Goal: Task Accomplishment & Management: Manage account settings

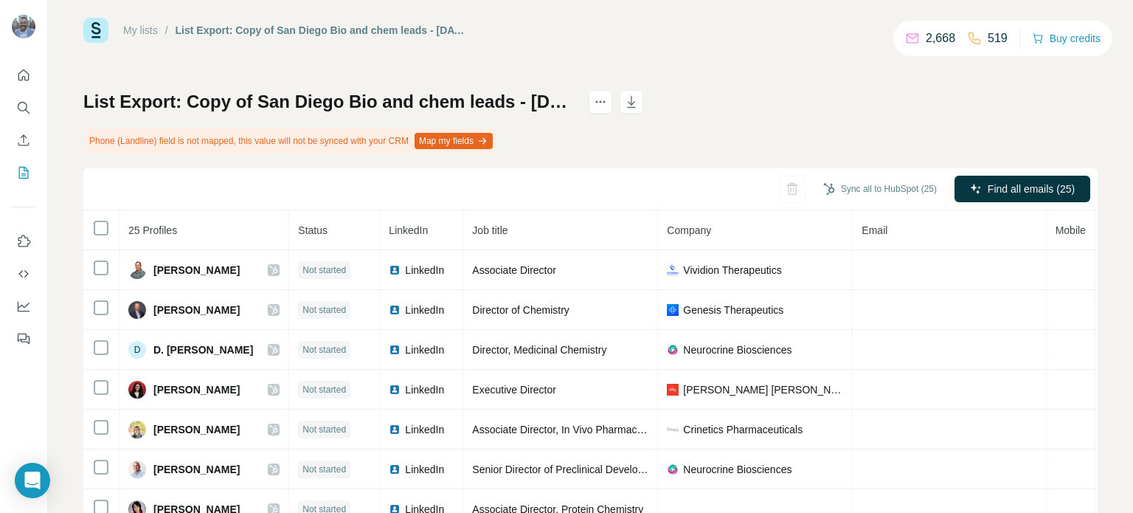
scroll to position [16, 0]
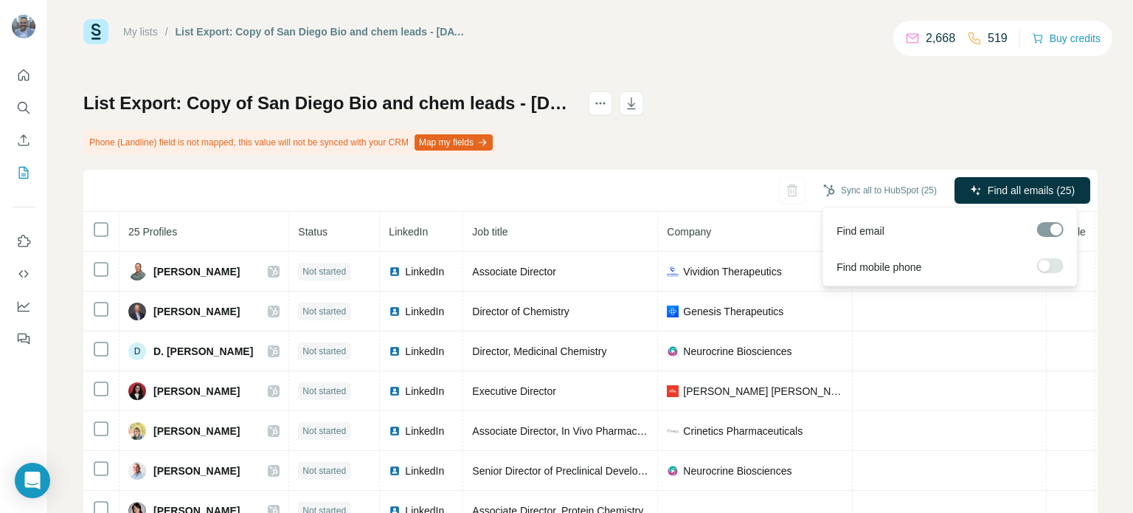
click at [988, 185] on span "Find all emails (25)" at bounding box center [1031, 190] width 87 height 15
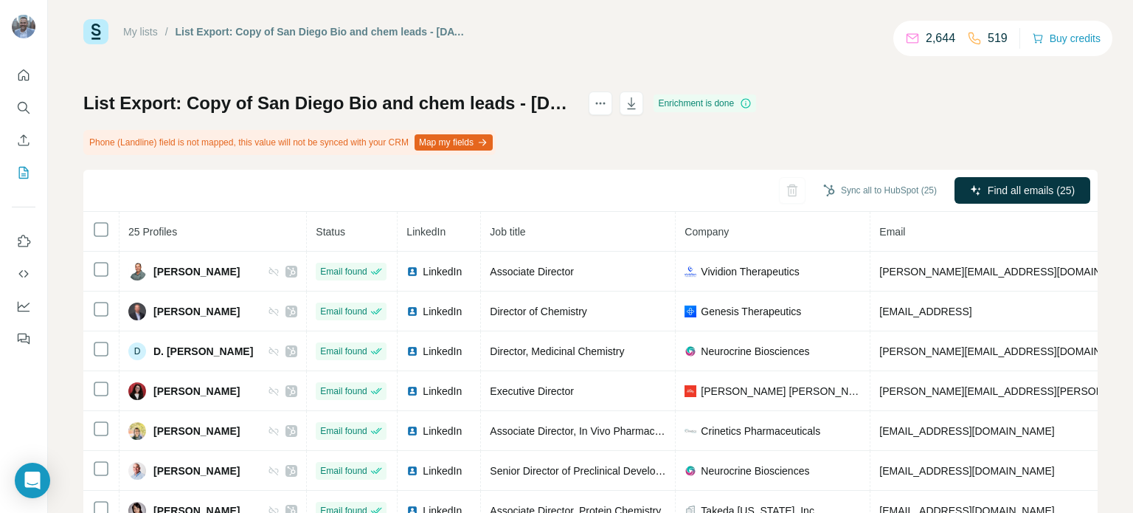
click at [141, 30] on link "My lists" at bounding box center [140, 32] width 35 height 12
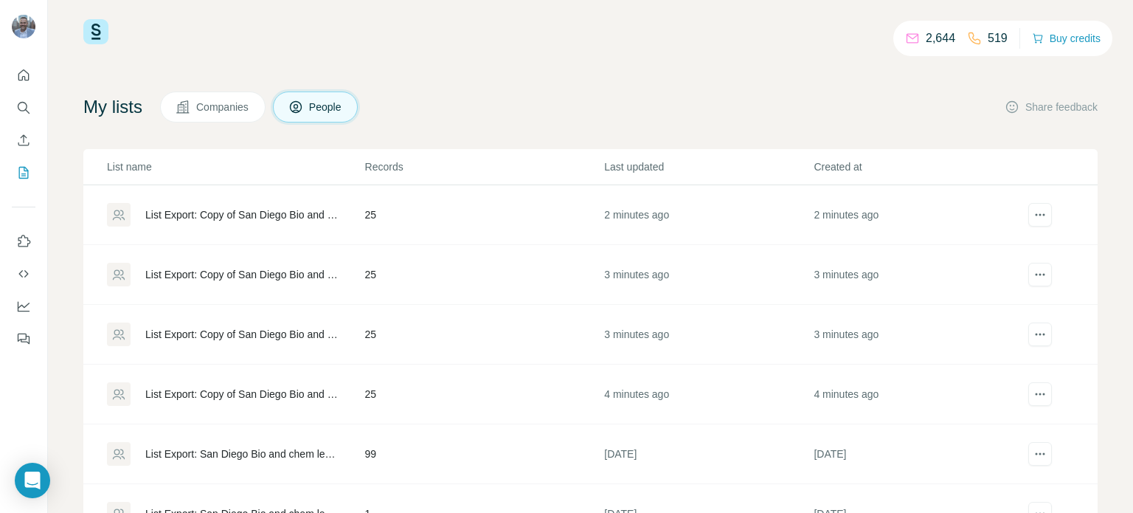
scroll to position [86, 0]
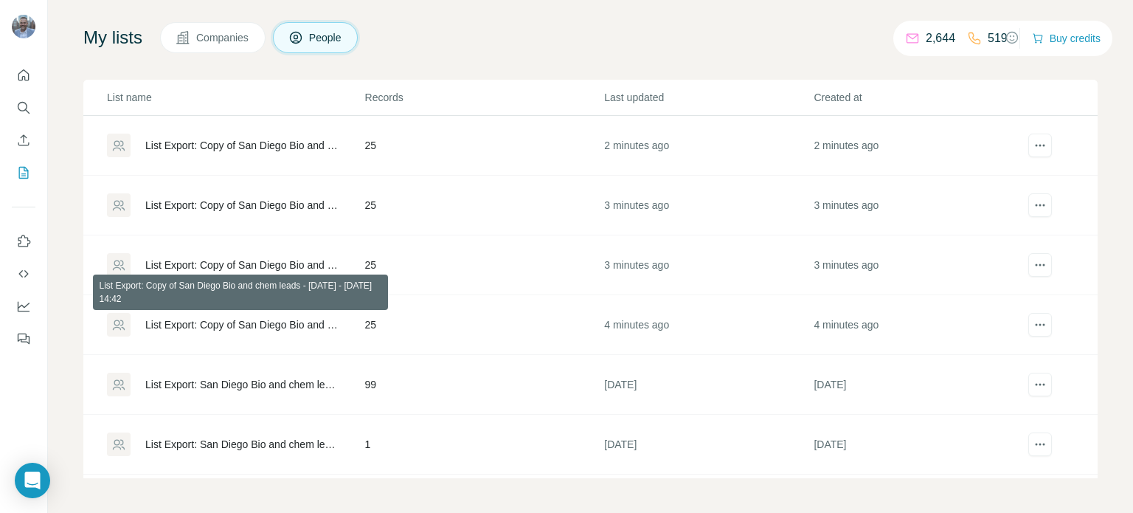
click at [239, 322] on div "List Export: Copy of San Diego Bio and chem leads - [DATE] - [DATE] 14:42" at bounding box center [242, 324] width 195 height 15
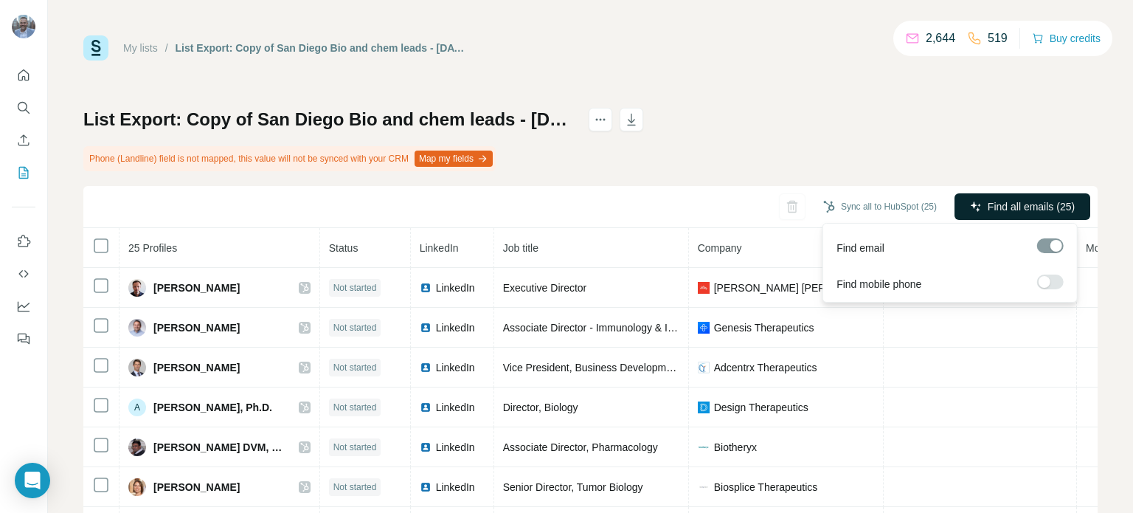
click at [993, 205] on span "Find all emails (25)" at bounding box center [1031, 206] width 87 height 15
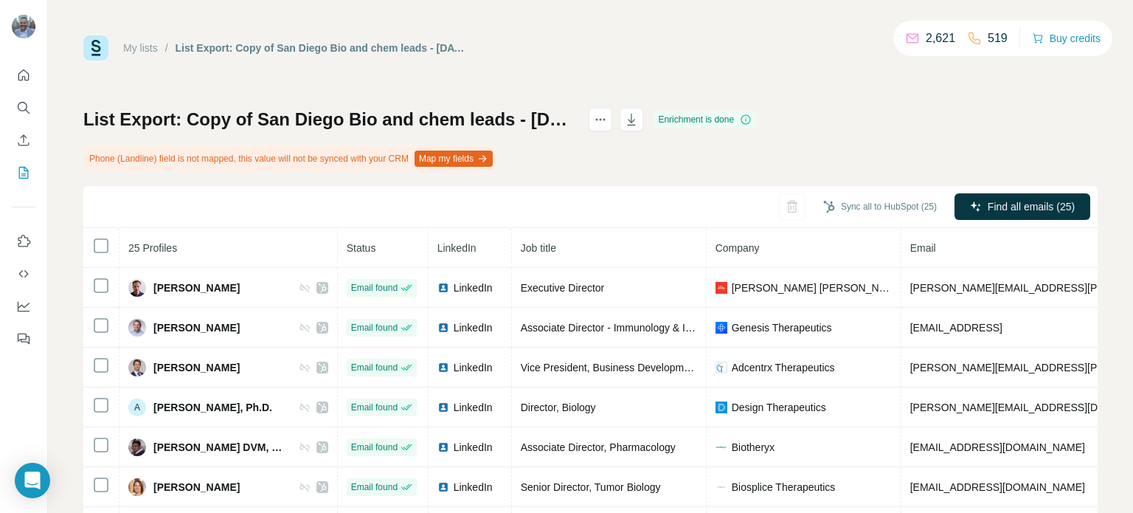
click at [133, 46] on link "My lists" at bounding box center [140, 48] width 35 height 12
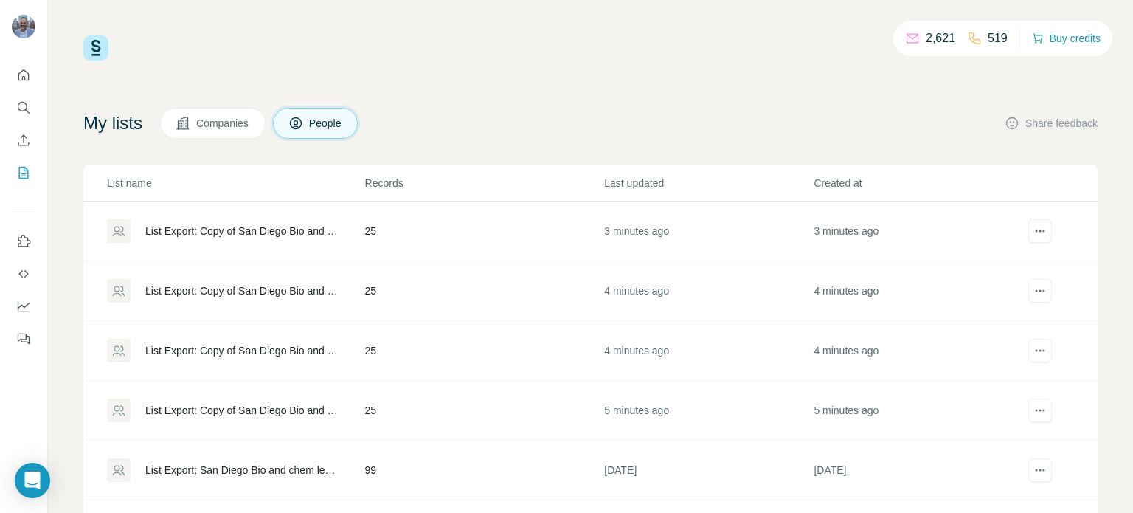
click at [260, 344] on div "List Export: Copy of San Diego Bio and chem leads - [DATE] - [DATE] 14:42" at bounding box center [242, 350] width 195 height 15
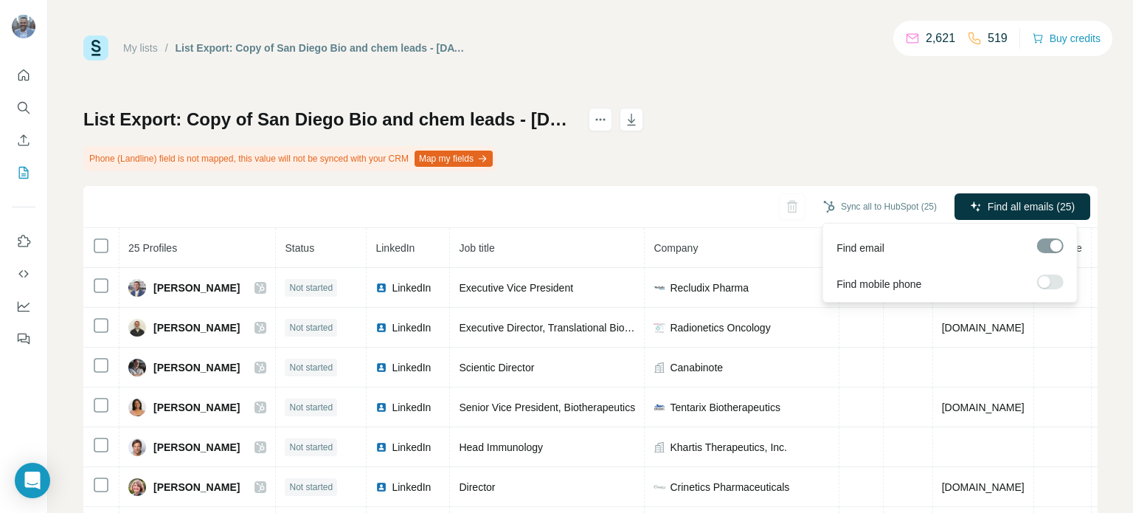
click at [994, 209] on span "Find all emails (25)" at bounding box center [1031, 206] width 87 height 15
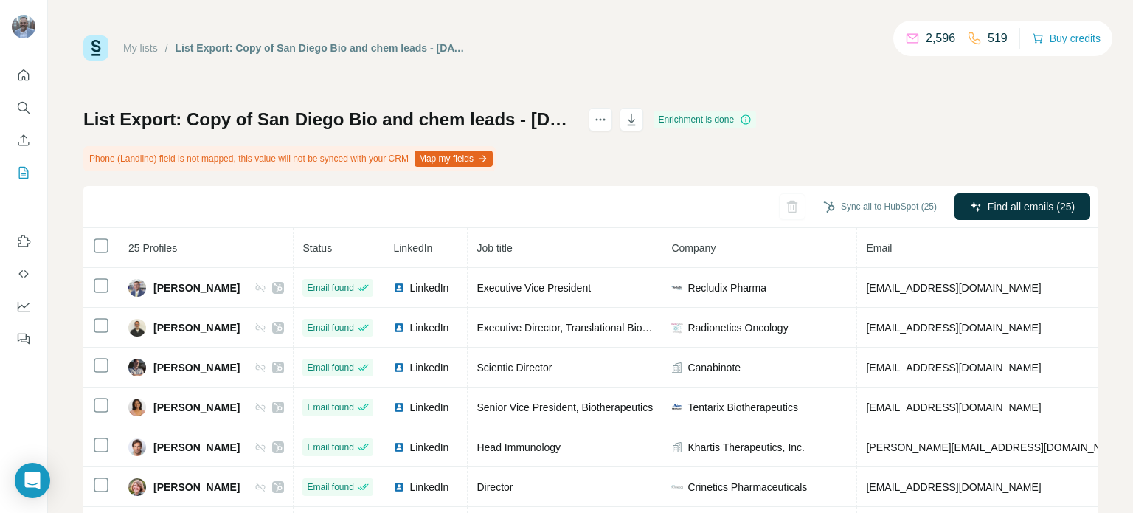
click at [140, 44] on link "My lists" at bounding box center [140, 48] width 35 height 12
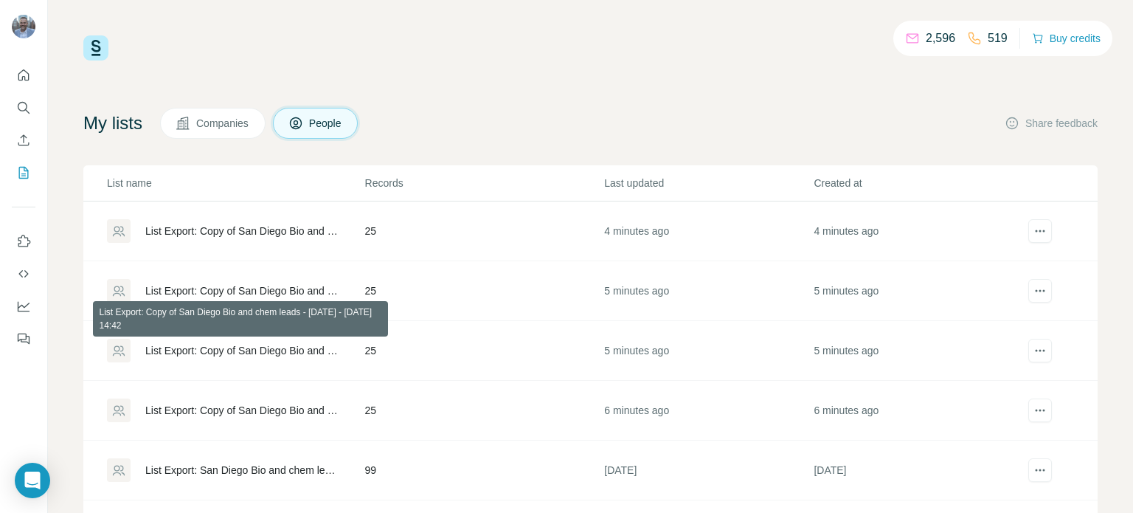
click at [271, 343] on div "List Export: Copy of San Diego Bio and chem leads - [DATE] - [DATE] 14:42" at bounding box center [242, 350] width 195 height 15
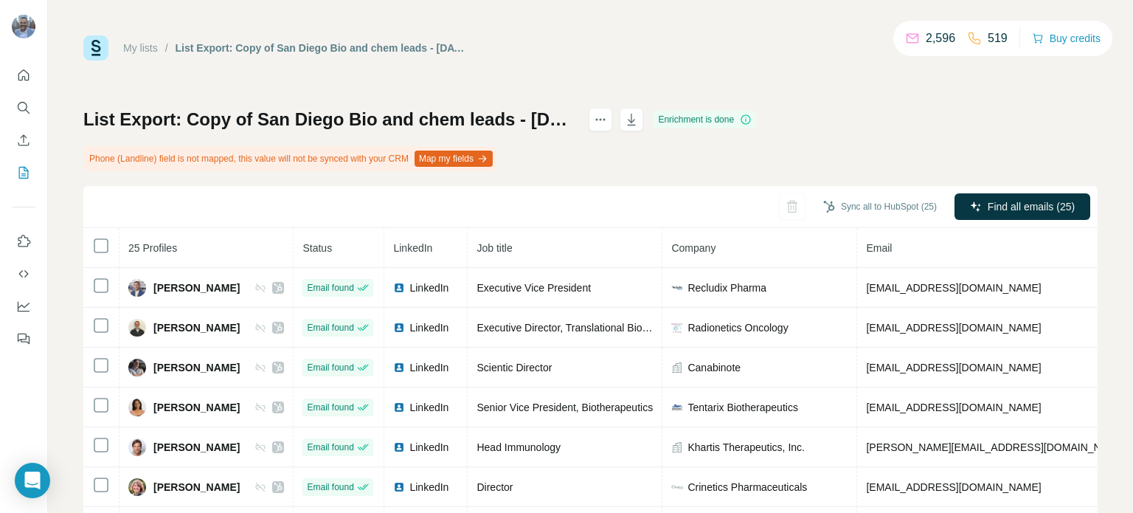
click at [131, 44] on link "My lists" at bounding box center [140, 48] width 35 height 12
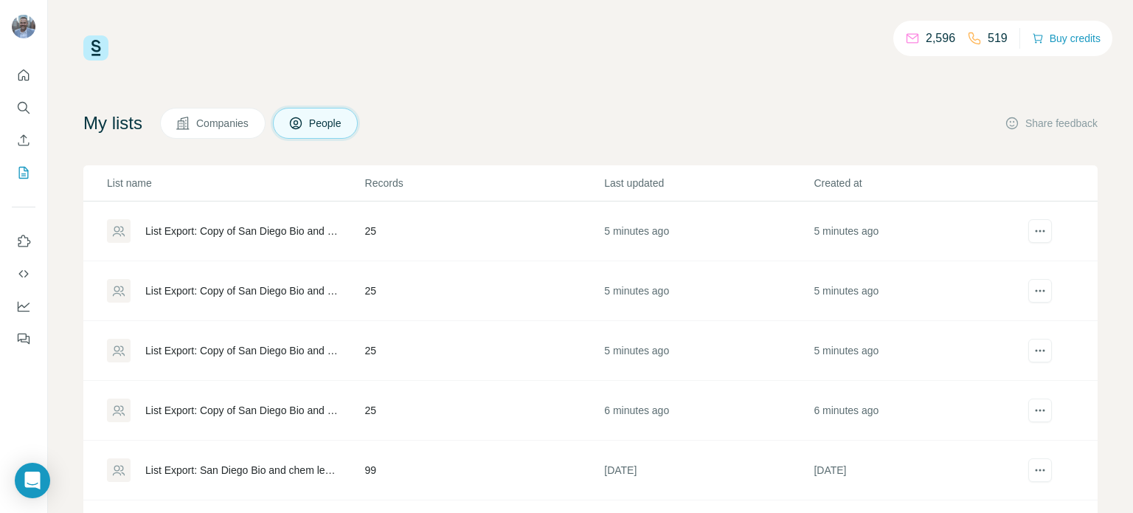
click at [255, 283] on div "List Export: Copy of San Diego Bio and chem leads - [DATE] - [DATE] 14:43" at bounding box center [242, 290] width 195 height 15
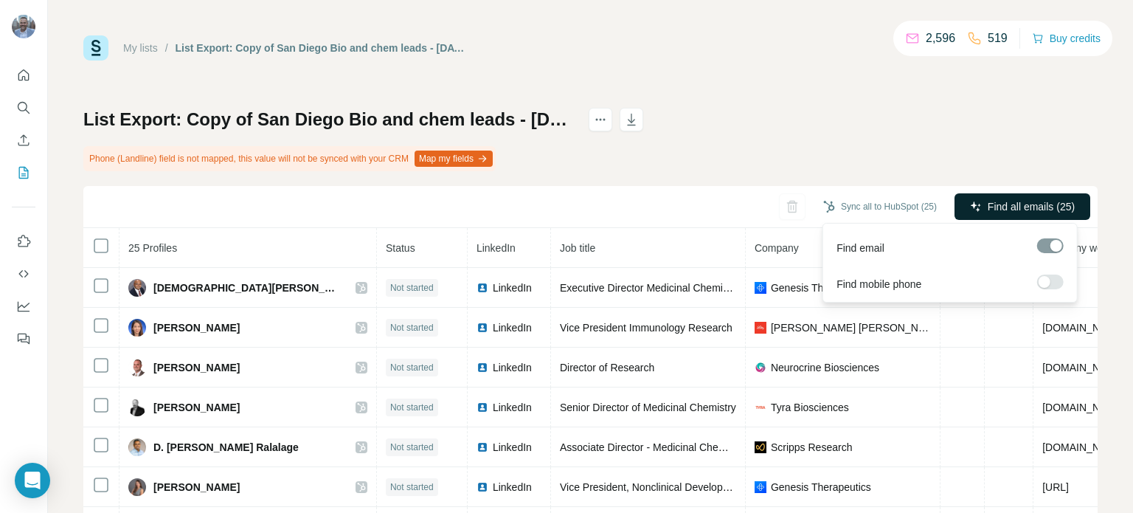
click at [1044, 199] on span "Find all emails (25)" at bounding box center [1031, 206] width 87 height 15
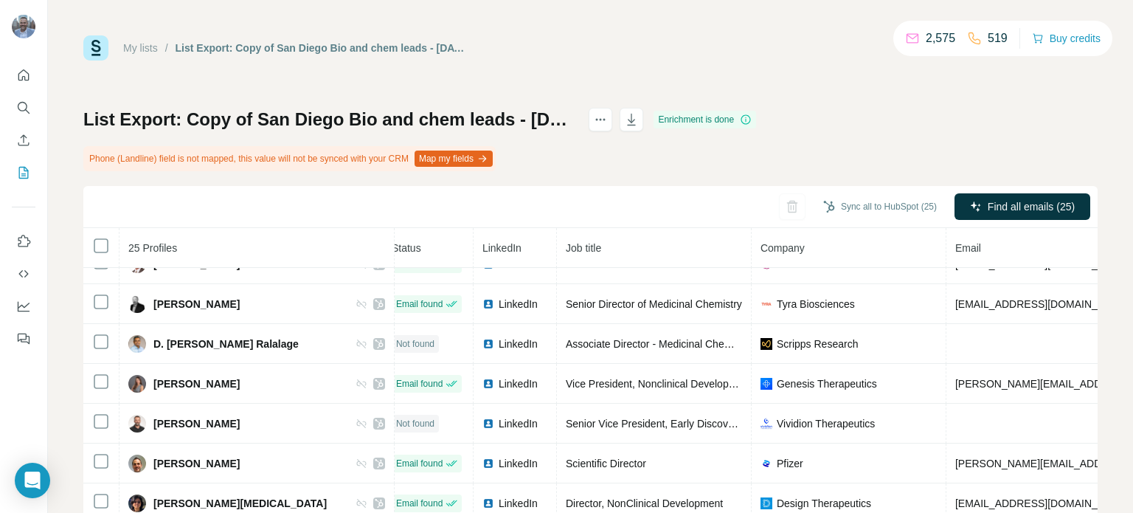
click at [131, 45] on link "My lists" at bounding box center [140, 48] width 35 height 12
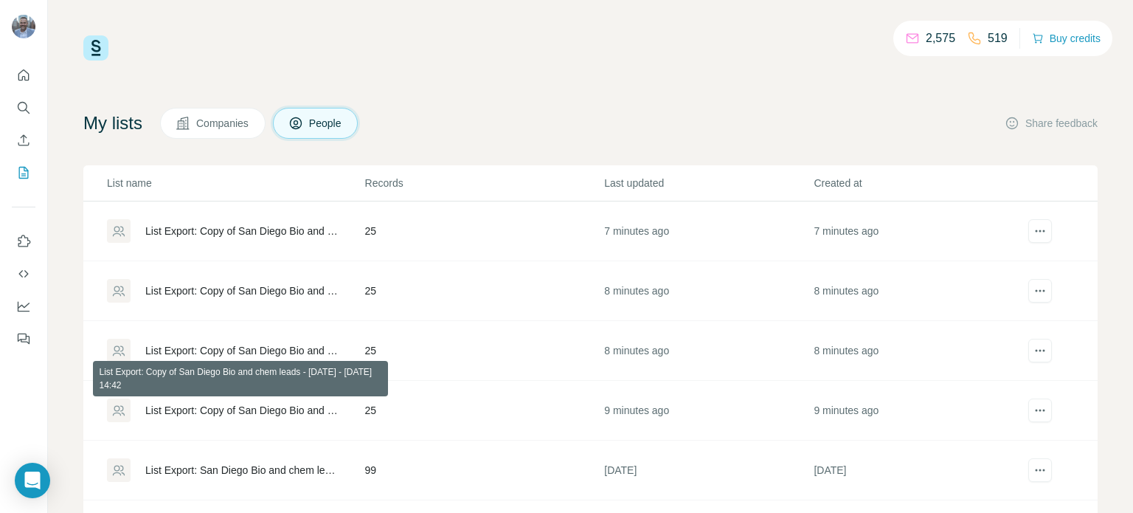
click at [251, 403] on div "List Export: Copy of San Diego Bio and chem leads - [DATE] - [DATE] 14:42" at bounding box center [242, 410] width 195 height 15
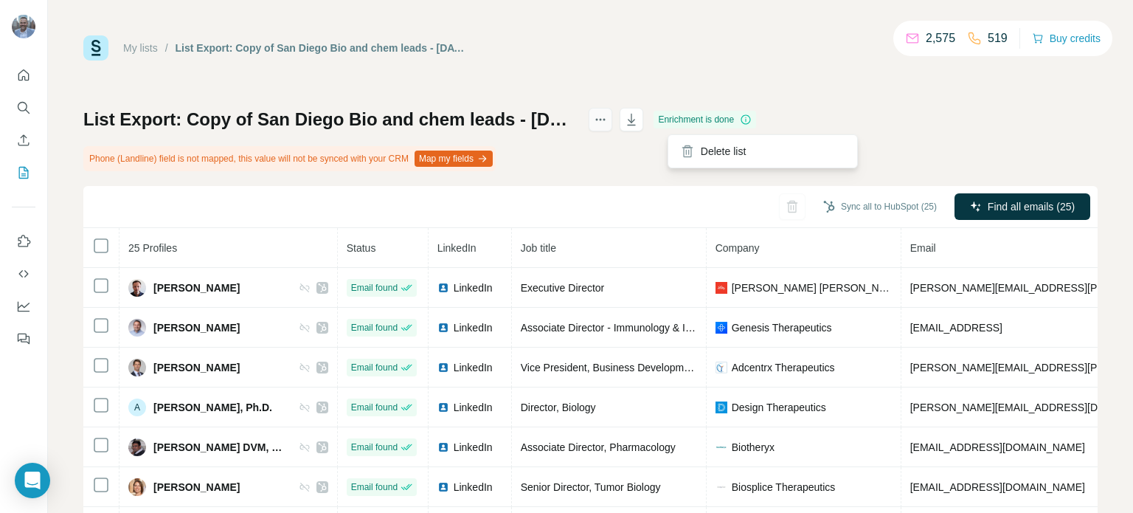
click at [608, 123] on icon "actions" at bounding box center [600, 119] width 15 height 15
click at [608, 115] on icon "actions" at bounding box center [600, 119] width 15 height 15
click at [639, 120] on icon "button" at bounding box center [631, 119] width 15 height 15
drag, startPoint x: 959, startPoint y: 19, endPoint x: 705, endPoint y: 27, distance: 253.8
click at [705, 27] on div "My lists / List Export: Copy of [GEOGRAPHIC_DATA] Bio and chem leads - [DATE] -…" at bounding box center [590, 256] width 1085 height 513
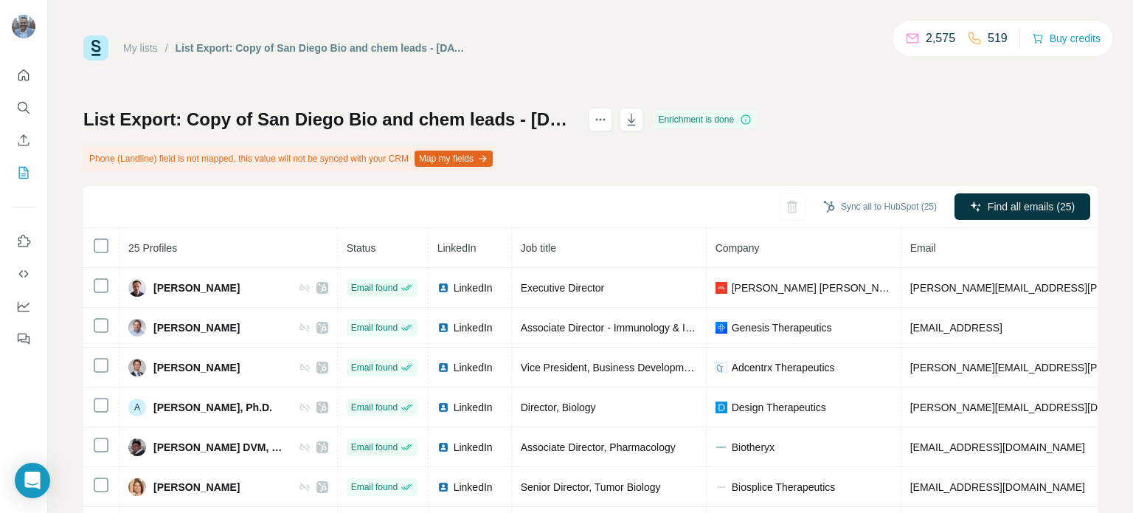
drag, startPoint x: 730, startPoint y: 5, endPoint x: 752, endPoint y: 58, distance: 57.5
click at [752, 58] on div "My lists / List Export: Copy of San Diego Bio and chem leads - [DATE] - [DATE] …" at bounding box center [590, 47] width 1014 height 25
click at [141, 49] on link "My lists" at bounding box center [140, 48] width 35 height 12
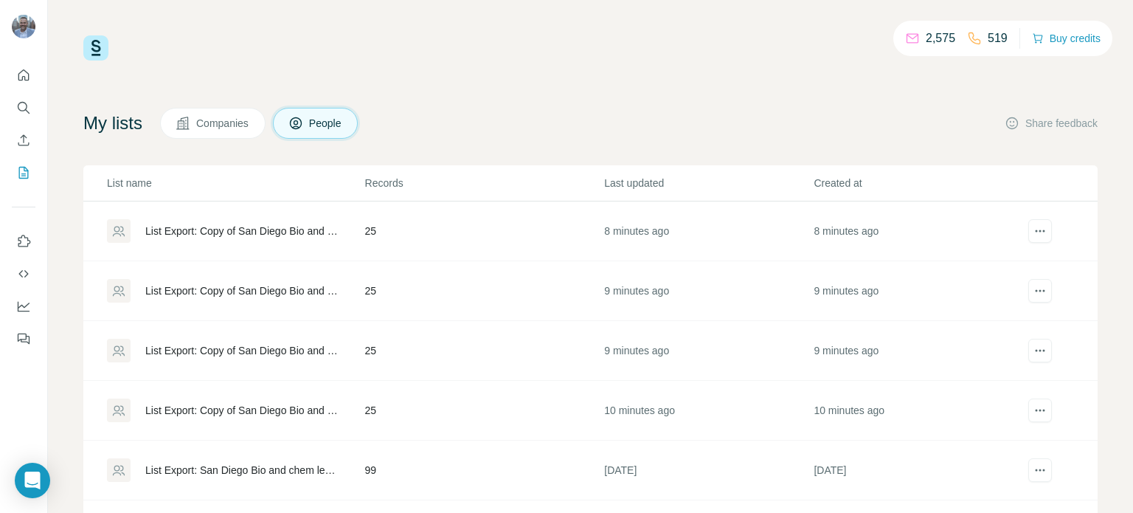
click at [241, 403] on div "List Export: Copy of San Diego Bio and chem leads - [DATE] - [DATE] 14:42" at bounding box center [242, 410] width 195 height 15
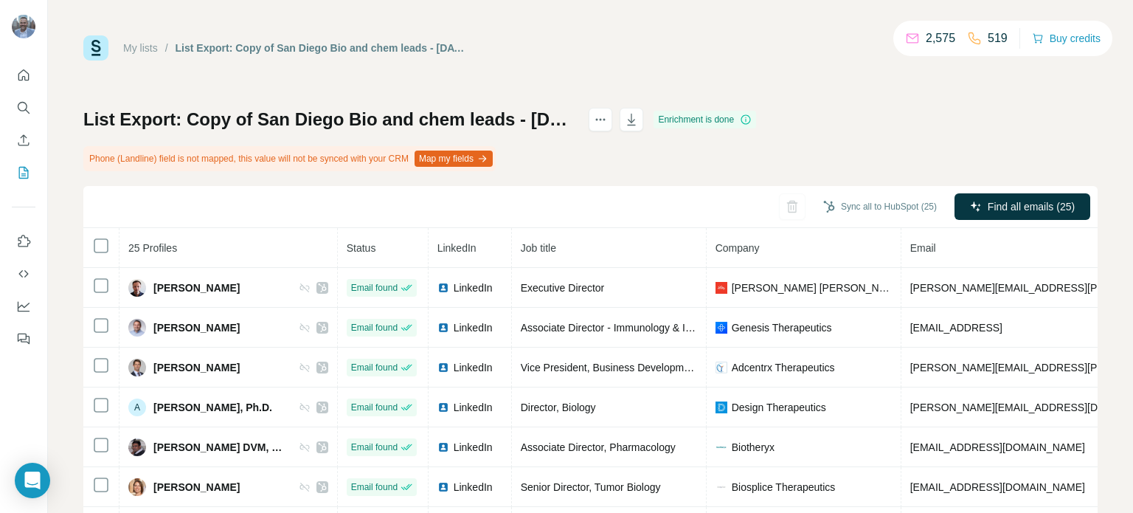
click at [130, 46] on link "My lists" at bounding box center [140, 48] width 35 height 12
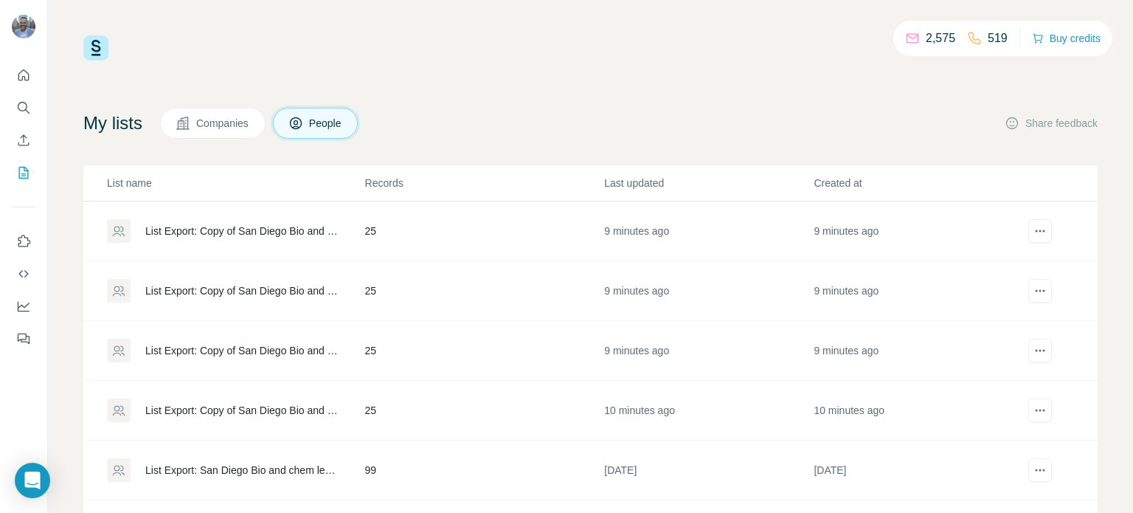
click at [251, 349] on div "List Export: Copy of San Diego Bio and chem leads - [DATE] - [DATE] 14:42" at bounding box center [242, 350] width 195 height 15
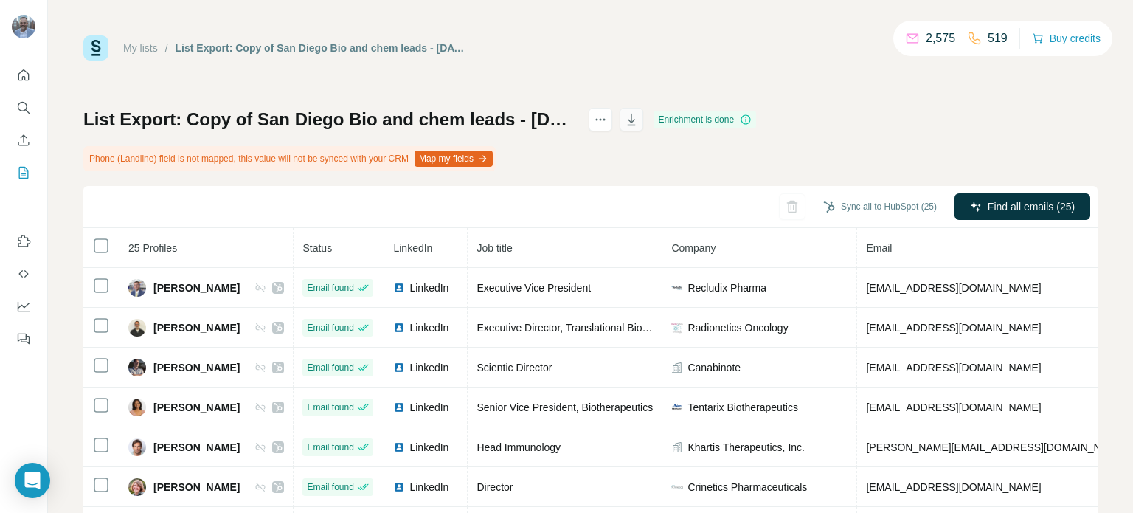
click at [639, 122] on icon "button" at bounding box center [631, 119] width 15 height 15
click at [145, 46] on link "My lists" at bounding box center [140, 48] width 35 height 12
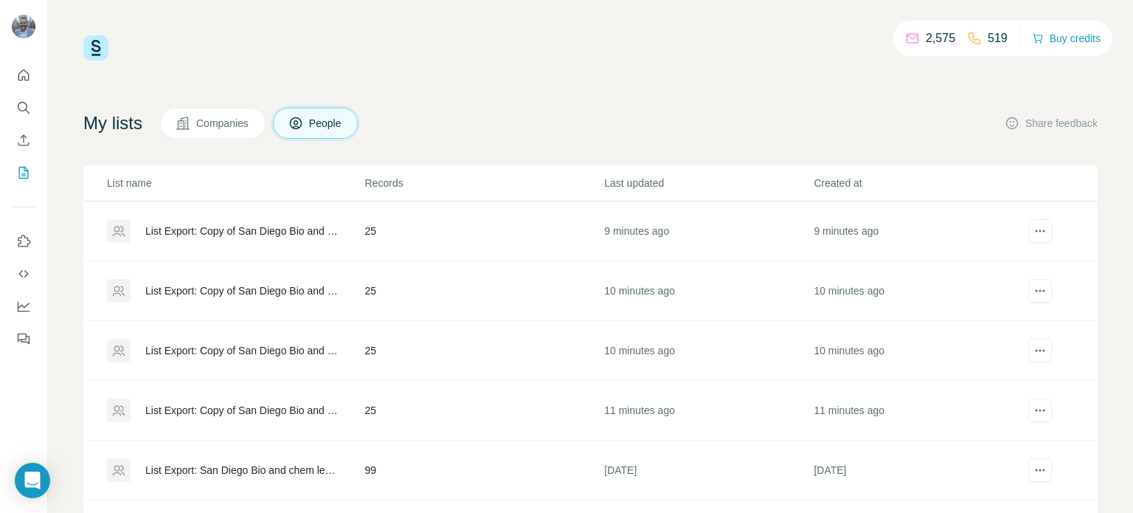
click at [249, 283] on div "List Export: Copy of San Diego Bio and chem leads - [DATE] - [DATE] 14:43" at bounding box center [242, 290] width 195 height 15
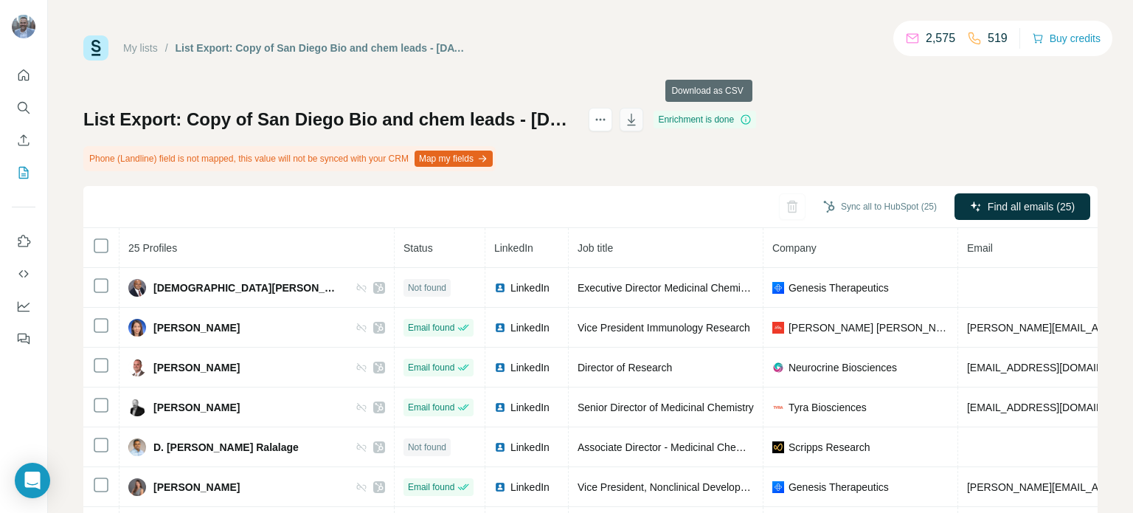
click at [643, 123] on button "button" at bounding box center [632, 120] width 24 height 24
click at [135, 51] on link "My lists" at bounding box center [140, 48] width 35 height 12
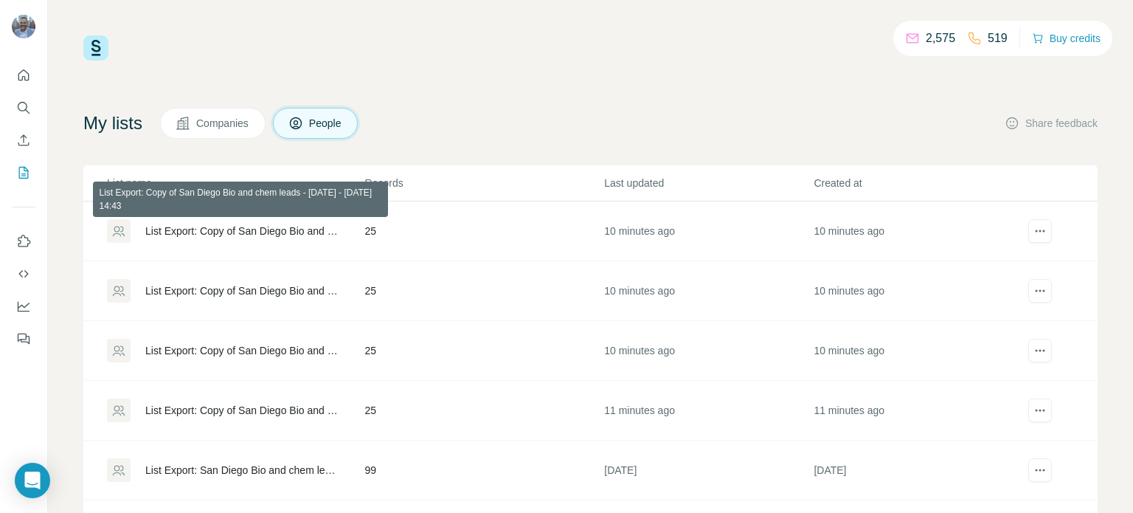
click at [220, 230] on div "List Export: Copy of San Diego Bio and chem leads - [DATE] - [DATE] 14:43" at bounding box center [242, 230] width 195 height 15
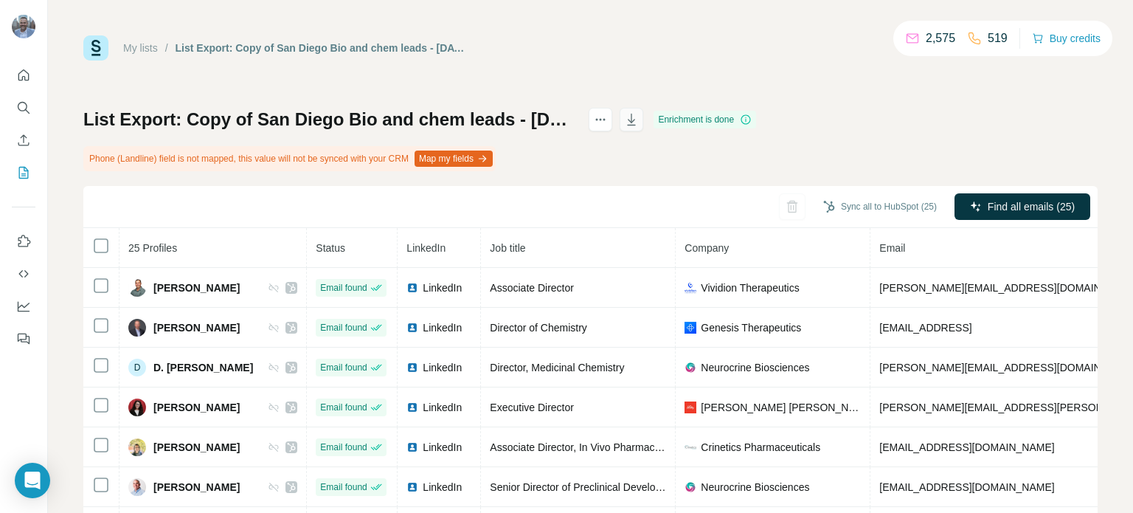
click at [639, 117] on icon "button" at bounding box center [631, 119] width 15 height 15
click at [133, 49] on link "My lists" at bounding box center [140, 48] width 35 height 12
